Goal: Register for event/course

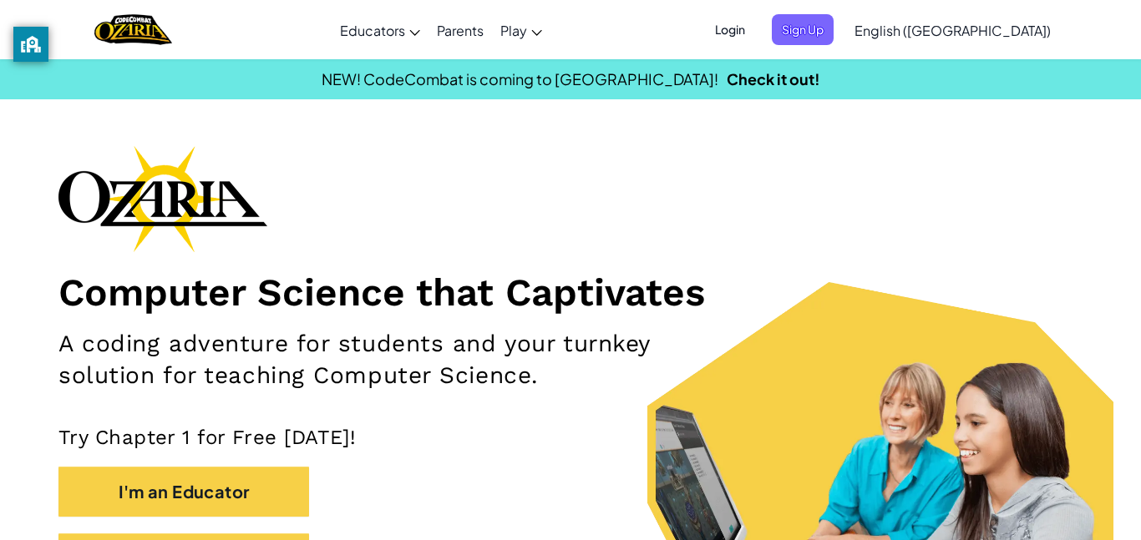
scroll to position [159, 0]
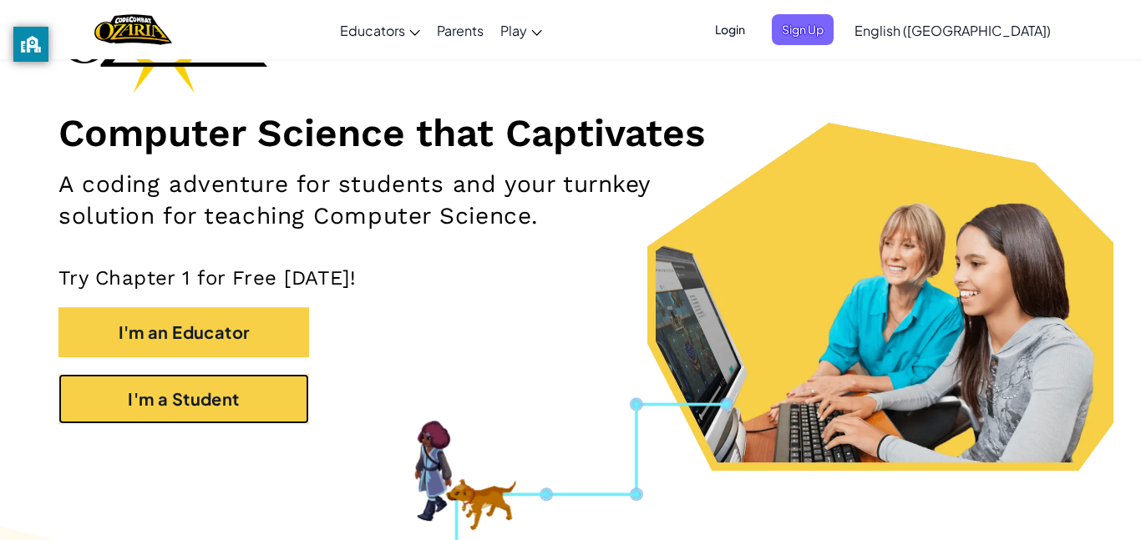
click at [246, 391] on button "I'm a Student" at bounding box center [183, 399] width 251 height 50
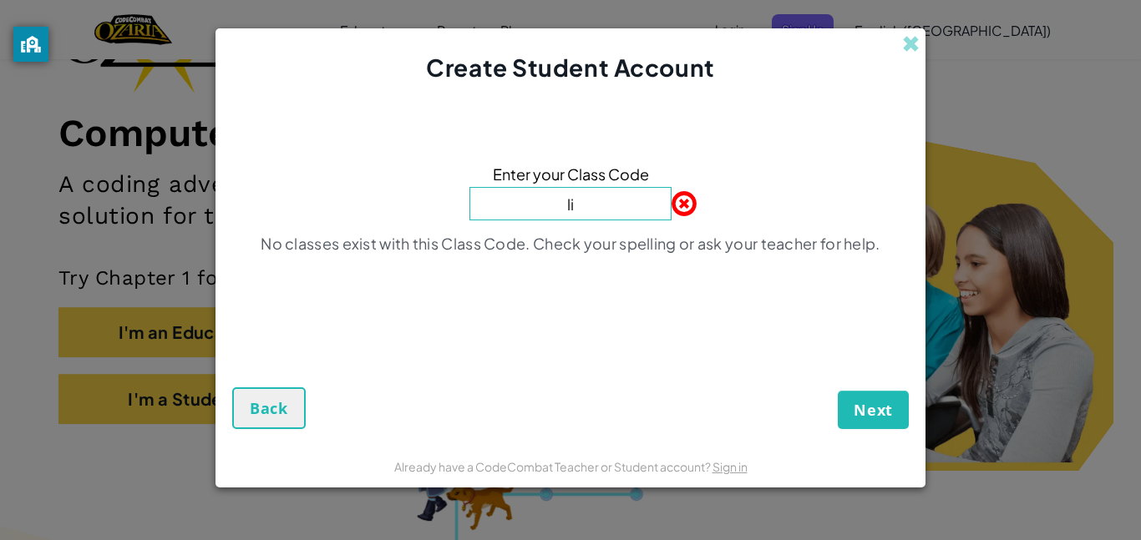
type input "LionBabyFight"
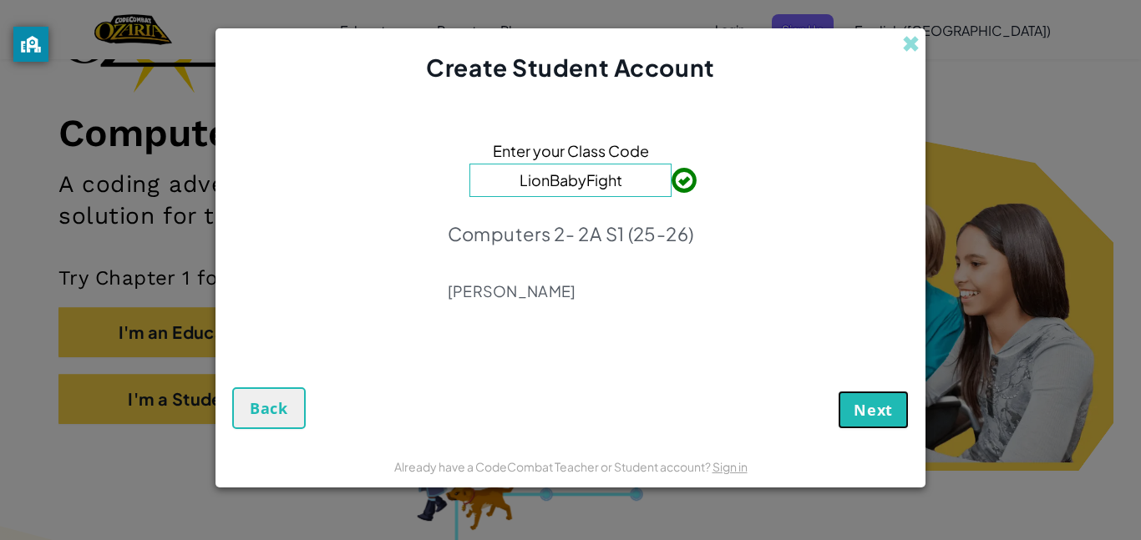
click at [896, 424] on button "Next" at bounding box center [873, 410] width 71 height 38
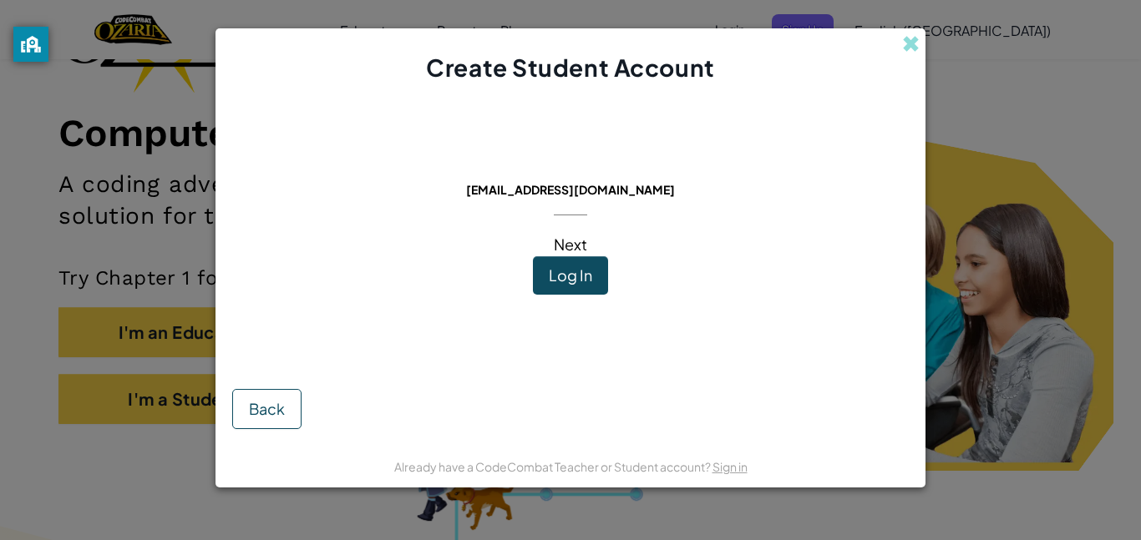
click at [584, 278] on span "Log In" at bounding box center [570, 275] width 43 height 19
